Goal: Transaction & Acquisition: Book appointment/travel/reservation

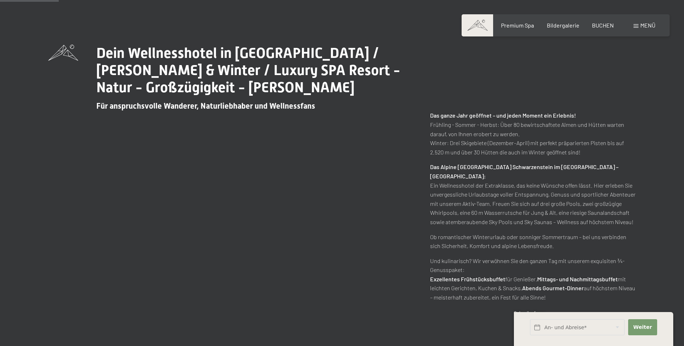
scroll to position [343, 0]
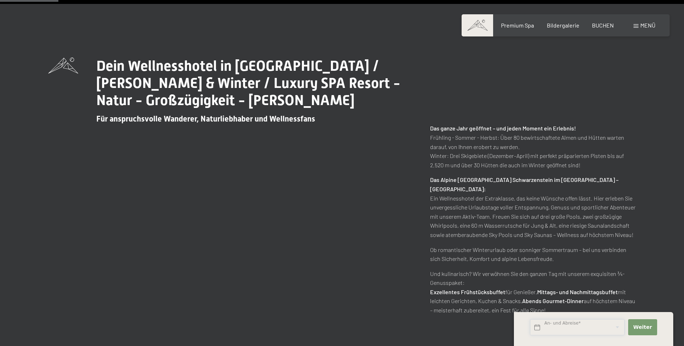
click at [574, 328] on input "text" at bounding box center [577, 328] width 94 height 16
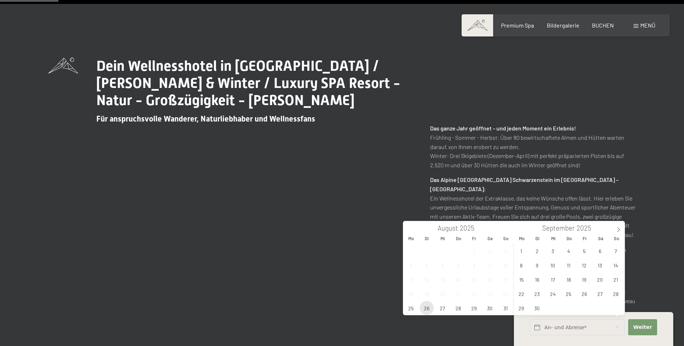
click at [426, 310] on span "26" at bounding box center [427, 308] width 14 height 14
click at [476, 309] on span "29" at bounding box center [474, 308] width 14 height 14
type input "Di. [DATE] - [DATE]"
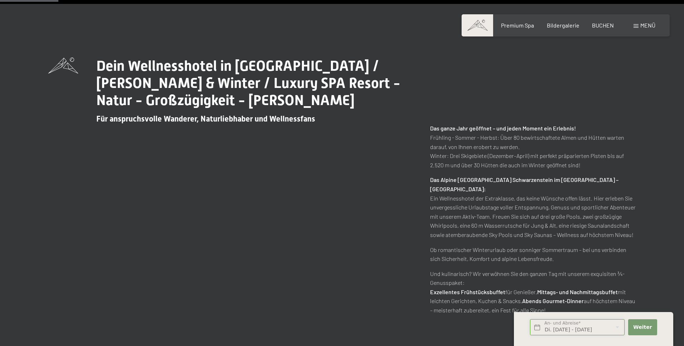
scroll to position [0, 5]
click at [651, 330] on button "Weiter Adressfelder ausblenden" at bounding box center [642, 328] width 29 height 16
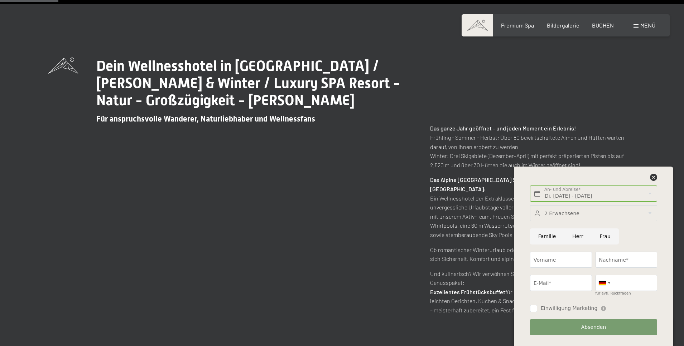
scroll to position [0, 0]
click at [601, 27] on span "BUCHEN" at bounding box center [603, 24] width 22 height 7
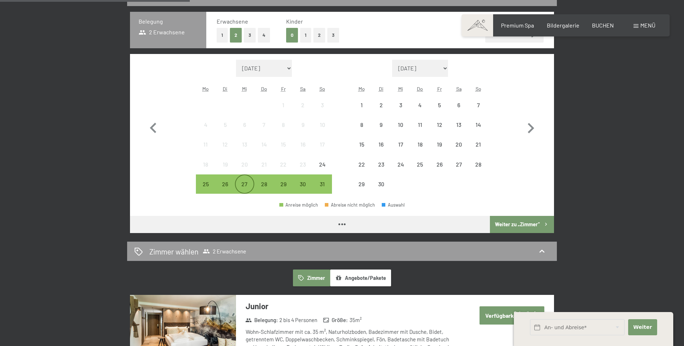
scroll to position [184, 0]
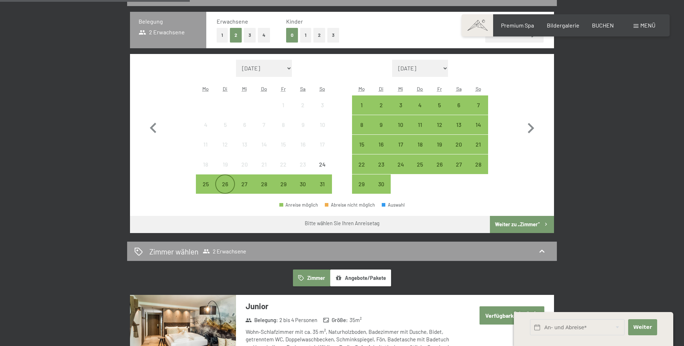
click at [224, 183] on div "26" at bounding box center [225, 190] width 18 height 18
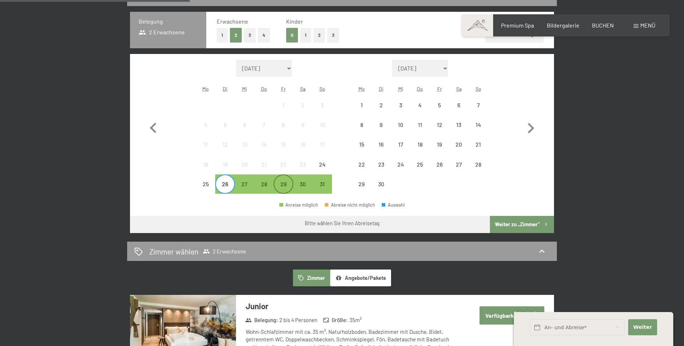
click at [282, 185] on div "29" at bounding box center [283, 190] width 18 height 18
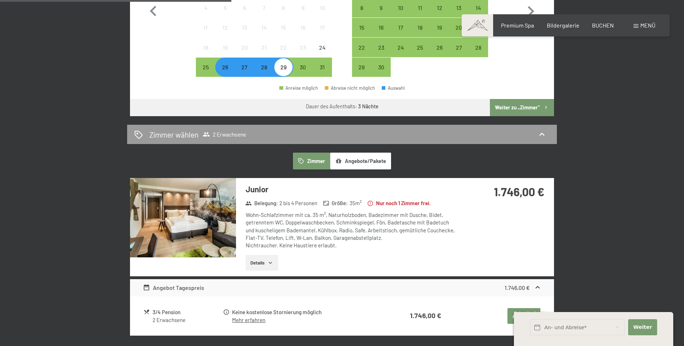
scroll to position [302, 0]
